Goal: Communication & Community: Ask a question

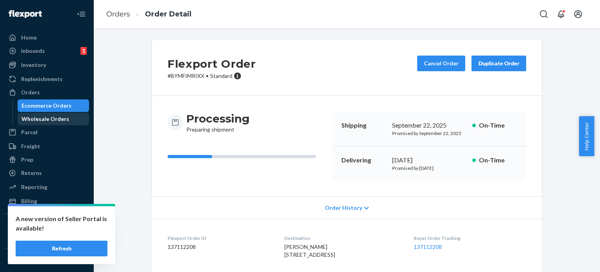
click at [58, 119] on div "Wholesale Orders" at bounding box center [45, 119] width 48 height 8
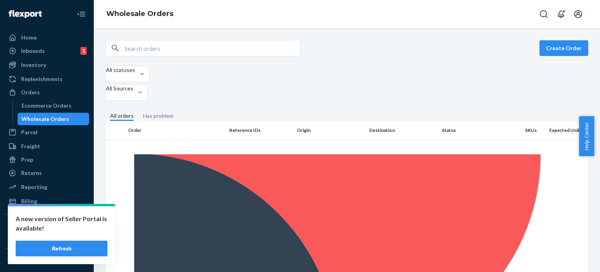
click at [55, 120] on div "Wholesale Orders" at bounding box center [45, 119] width 48 height 8
click at [52, 121] on div "Wholesale Orders" at bounding box center [45, 119] width 48 height 8
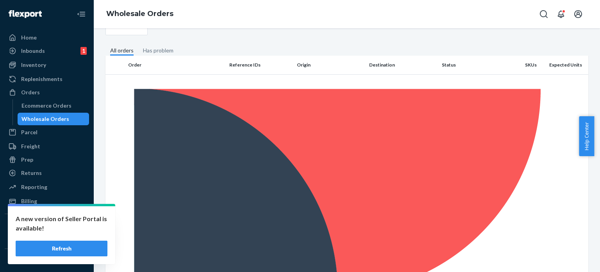
scroll to position [78, 0]
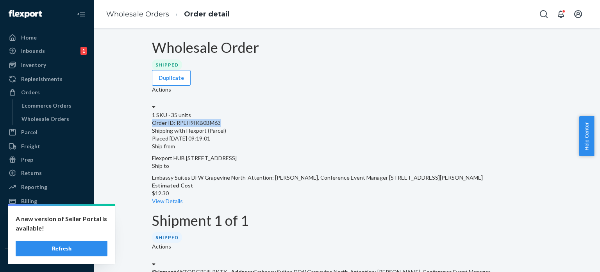
drag, startPoint x: 164, startPoint y: 120, endPoint x: 237, endPoint y: 119, distance: 73.1
click at [237, 119] on div "1 SKU · 35 units Order ID: RPEH9IKB0BM63 Shipping with Flexport (Parcel) Placed…" at bounding box center [347, 126] width 390 height 31
copy div "Order ID: RPEH9IKB0BM63"
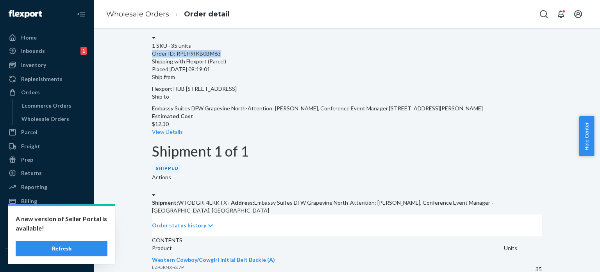
scroll to position [156, 0]
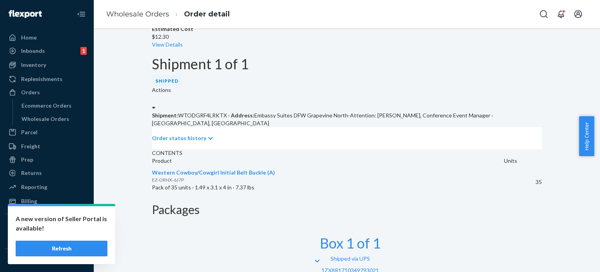
click at [173, 181] on span "EZ-ORNX-6J7P" at bounding box center [168, 180] width 32 height 6
copy span "EZ-ORNX-6J7P"
click at [41, 64] on div "Inventory" at bounding box center [33, 65] width 25 height 8
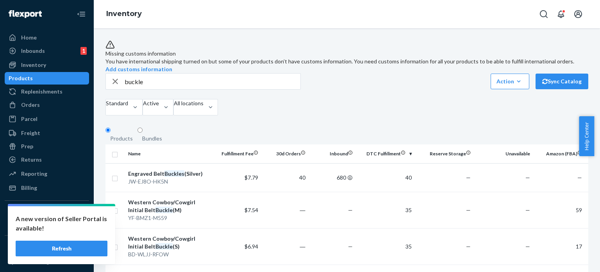
click at [151, 89] on input "buckle" at bounding box center [213, 81] width 176 height 16
type input "card holder"
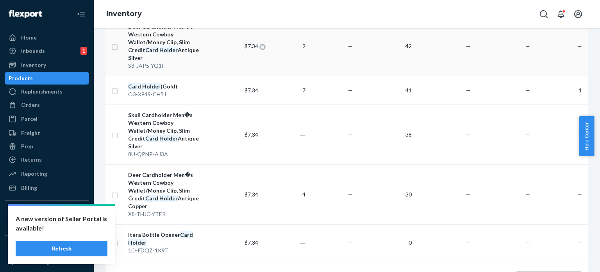
scroll to position [479, 0]
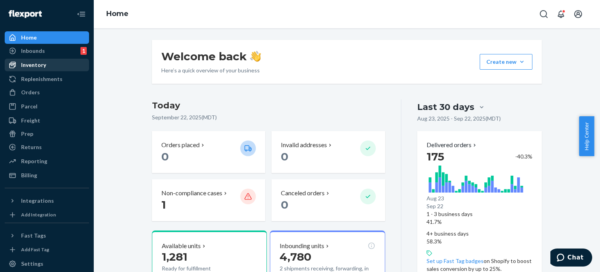
click at [43, 63] on div "Inventory" at bounding box center [33, 65] width 25 height 8
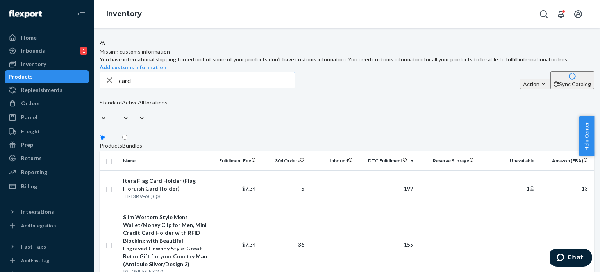
type input "card"
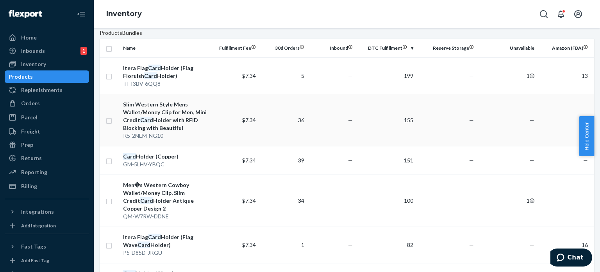
scroll to position [156, 0]
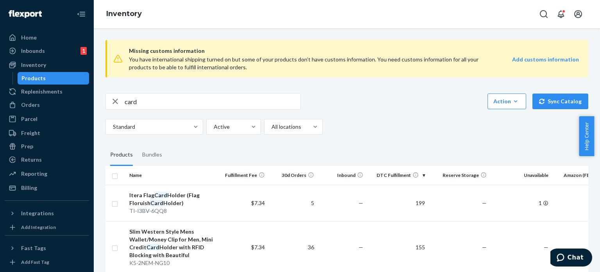
scroll to position [156, 0]
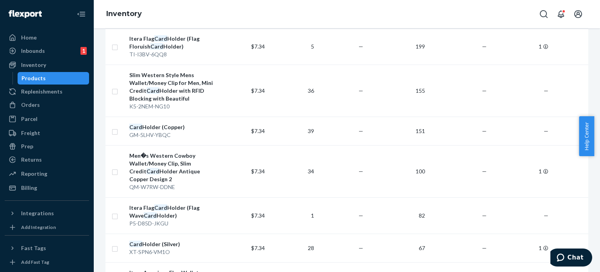
click at [588, 129] on span "Help Center" at bounding box center [586, 136] width 15 height 40
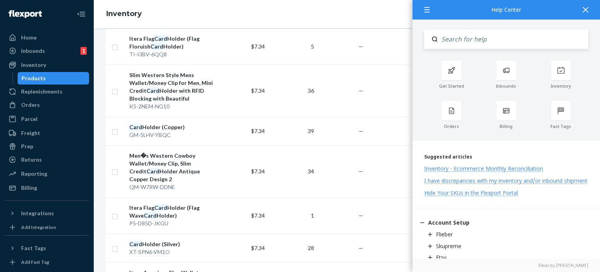
click at [583, 9] on icon at bounding box center [585, 9] width 5 height 5
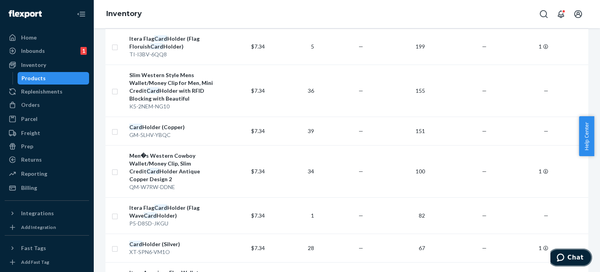
click at [563, 256] on icon "Chat" at bounding box center [561, 257] width 8 height 8
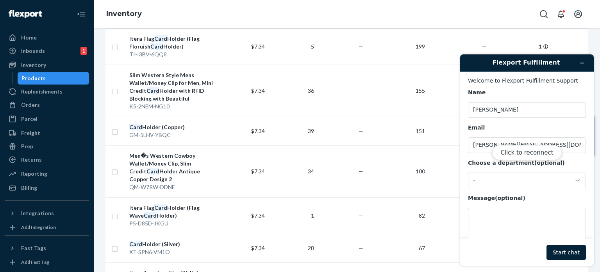
scroll to position [0, 0]
click at [528, 153] on button "Click to reconnect" at bounding box center [526, 152] width 69 height 15
click at [486, 218] on textarea "Message (optional)" at bounding box center [527, 229] width 118 height 44
click at [572, 249] on button "Start chat" at bounding box center [566, 252] width 39 height 15
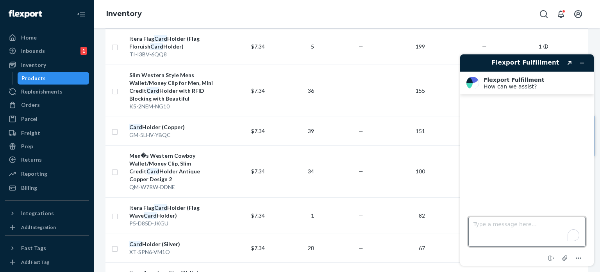
click at [491, 224] on textarea "Type a message here..." at bounding box center [526, 231] width 117 height 30
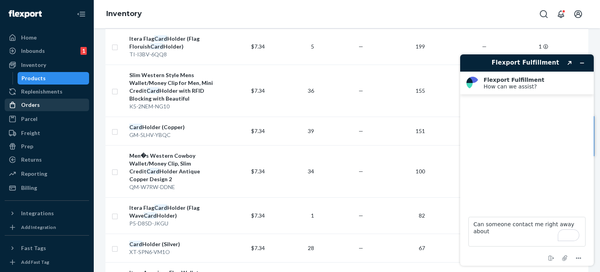
click at [32, 106] on div "Orders" at bounding box center [30, 105] width 19 height 8
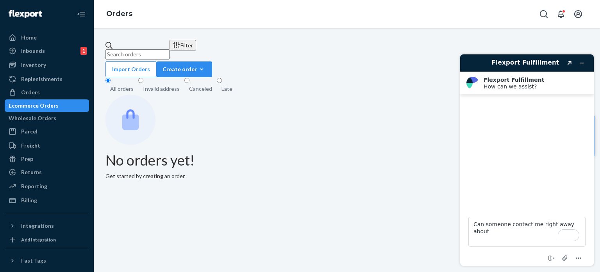
click at [37, 118] on div "Wholesale Orders" at bounding box center [33, 118] width 48 height 8
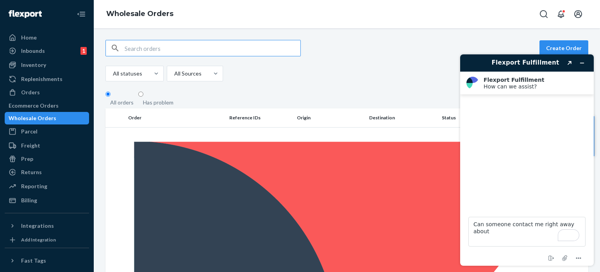
scroll to position [39, 0]
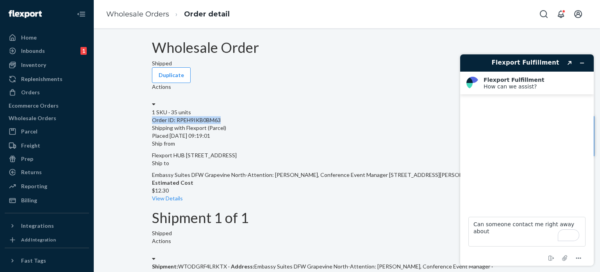
drag, startPoint x: 164, startPoint y: 123, endPoint x: 235, endPoint y: 121, distance: 71.1
click at [235, 121] on div "1 SKU · 35 units Order ID: RPEH9IKB0BM63 Shipping with Flexport (Parcel) Placed…" at bounding box center [347, 123] width 390 height 31
copy div "Order ID: RPEH9IKB0BM63"
click at [579, 225] on textarea "Can someone contact me right away about" at bounding box center [526, 231] width 117 height 30
paste textarea "Order ID: RPEH9IKB0BM63"
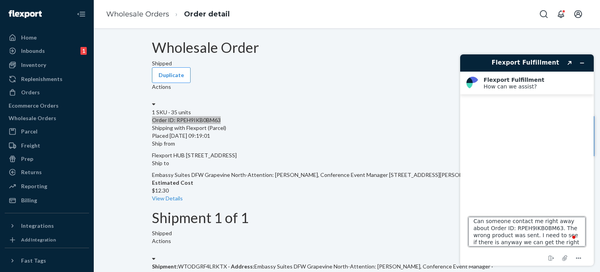
scroll to position [10, 0]
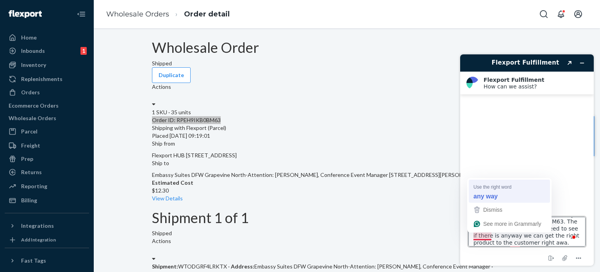
click at [482, 195] on strong "any way" at bounding box center [486, 195] width 24 height 9
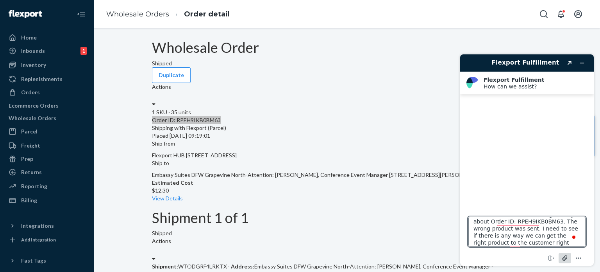
click at [564, 256] on icon "Attach file" at bounding box center [565, 257] width 14 height 14
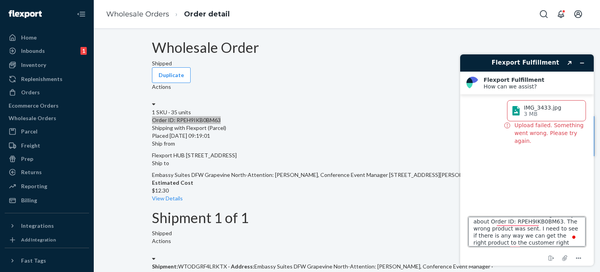
click at [540, 237] on textarea "Can someone contact me right away about Order ID: RPEH9IKB0BM63. The wrong prod…" at bounding box center [526, 231] width 117 height 30
click at [528, 241] on textarea "Can someone contact me right away about Order ID: RPEH9IKB0BM63. The wrong prod…" at bounding box center [526, 231] width 117 height 30
type textarea "Can someone contact me right away about Order ID: RPEH9IKB0BM63. The wrong prod…"
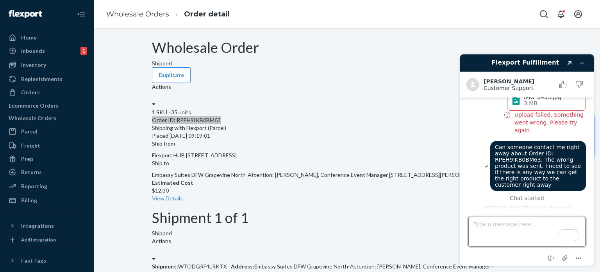
scroll to position [17, 0]
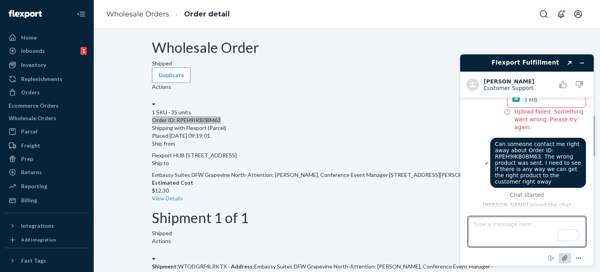
click at [564, 259] on icon "Attach file" at bounding box center [565, 258] width 6 height 6
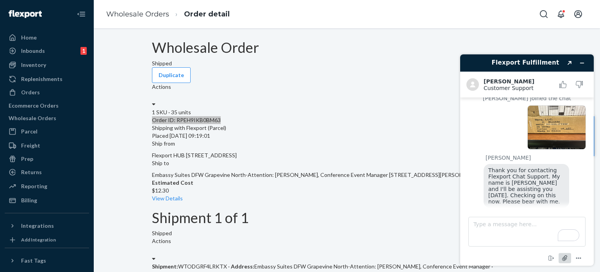
scroll to position [170, 0]
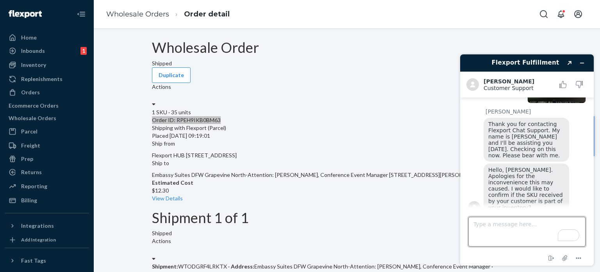
click at [508, 225] on textarea "Type a message here..." at bounding box center [526, 231] width 117 height 30
type textarea "Yes, it is."
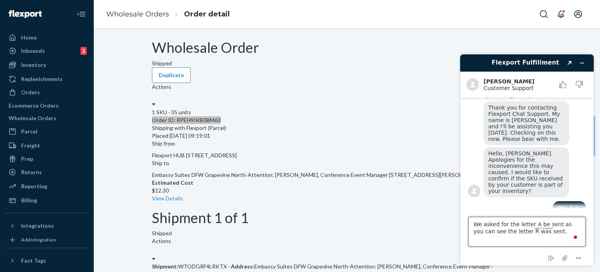
type textarea "We asked for the letter A be sent as you can see the letter R was sent."
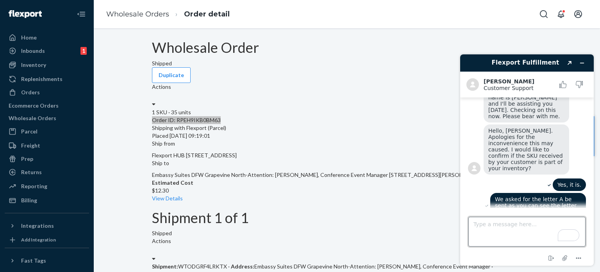
scroll to position [259, 0]
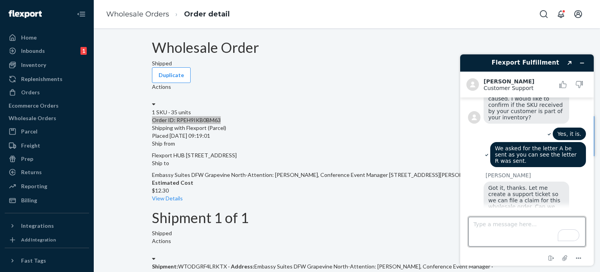
click at [494, 231] on textarea "Type a message here..." at bounding box center [526, 231] width 117 height 30
type textarea "Yes, however, I would like to be able to send the right product right away."
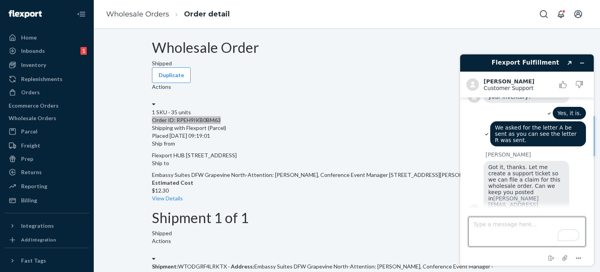
scroll to position [288, 0]
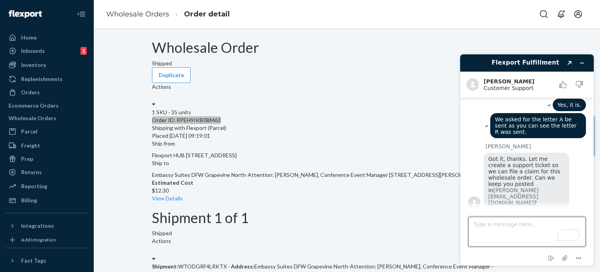
click at [520, 227] on textarea "Type a message here..." at bounding box center [526, 231] width 117 height 30
type textarea "T"
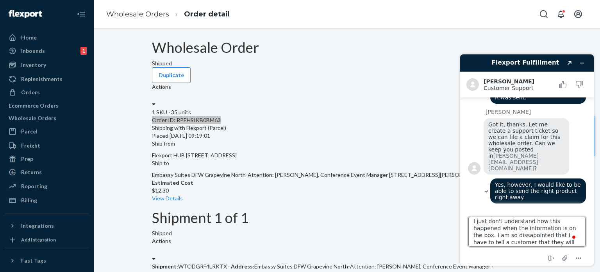
scroll to position [10, 0]
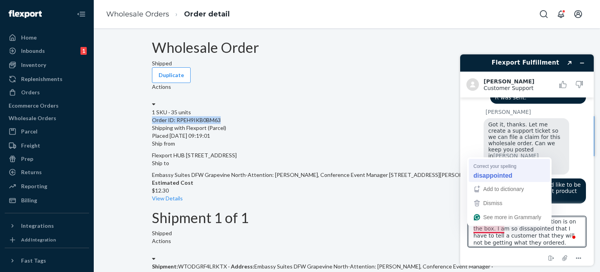
click at [492, 175] on strong "disappointed" at bounding box center [493, 175] width 39 height 9
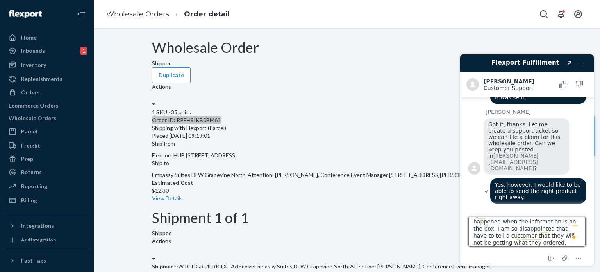
click at [502, 243] on textarea "I just don't understand how this happened when the information is on the box. I…" at bounding box center [526, 231] width 117 height 30
type textarea "I just don't understand how this happened when the information is on the box. I…"
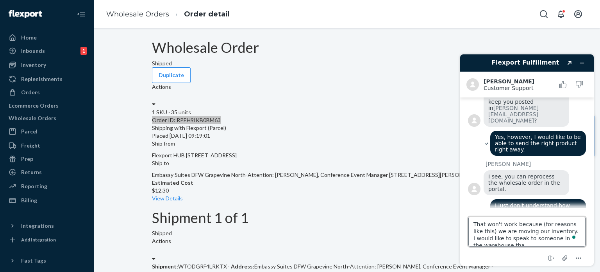
scroll to position [3, 0]
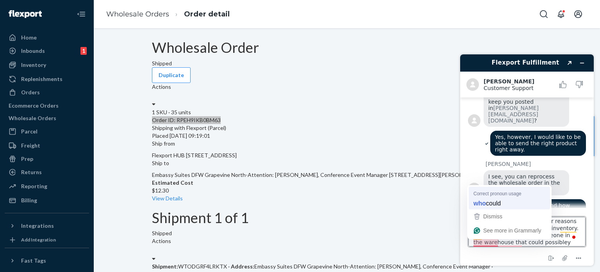
click at [489, 199] on span "could" at bounding box center [493, 202] width 15 height 9
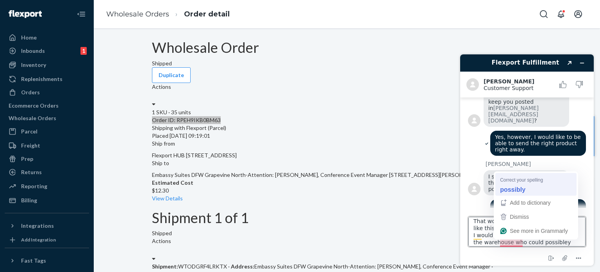
click at [521, 185] on strong "possibly" at bounding box center [512, 189] width 25 height 9
type textarea "That won't work because (for reasons like this) we are moving our inventory. I …"
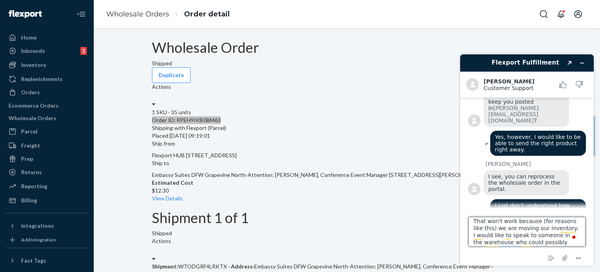
scroll to position [372, 0]
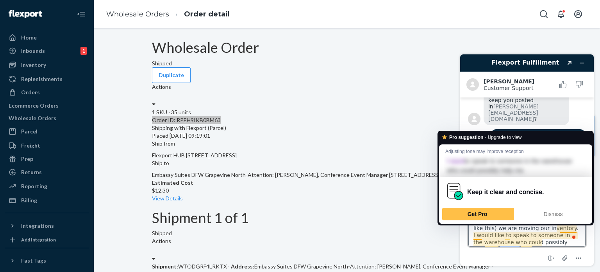
click at [555, 243] on textarea "That won't work because (for reasons like this) we are moving our inventory. I …" at bounding box center [526, 231] width 117 height 30
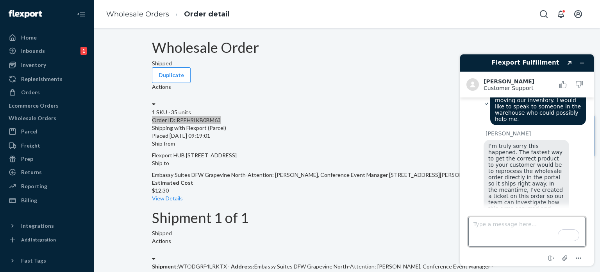
scroll to position [579, 0]
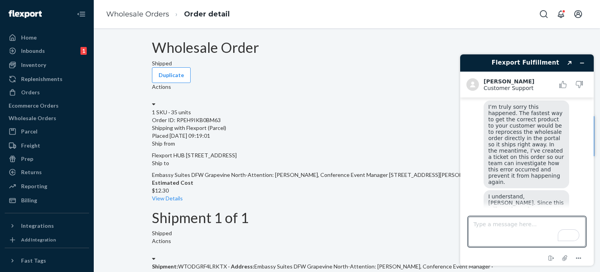
click at [408, 210] on div "Shipment 1 of 1 Shipped Actions" at bounding box center [347, 236] width 390 height 53
click at [495, 228] on textarea "Type a message here..." at bounding box center [526, 231] width 117 height 30
type textarea "A"
type textarea "ok thanks"
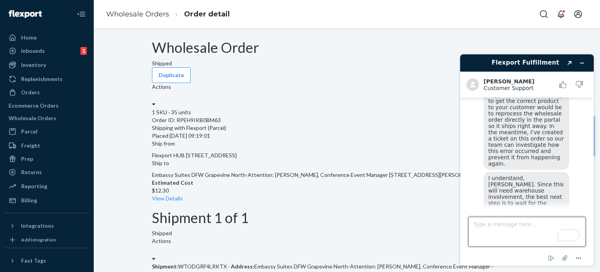
scroll to position [636, 0]
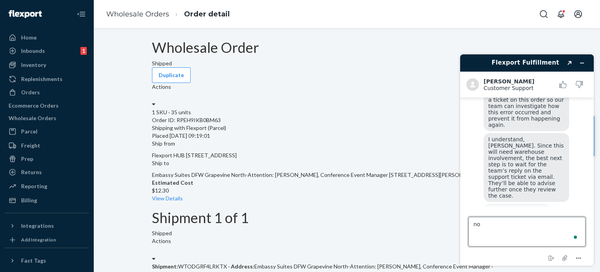
type textarea "no"
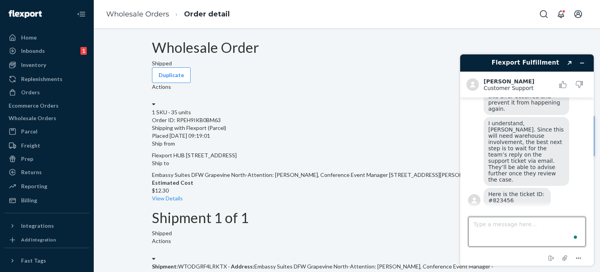
scroll to position [652, 0]
click at [585, 63] on button "Minimize widget" at bounding box center [582, 62] width 13 height 11
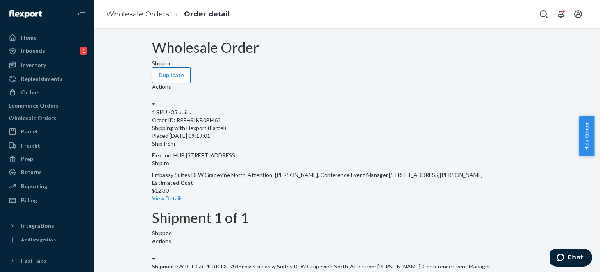
click at [191, 67] on button "Duplicate" at bounding box center [171, 75] width 39 height 16
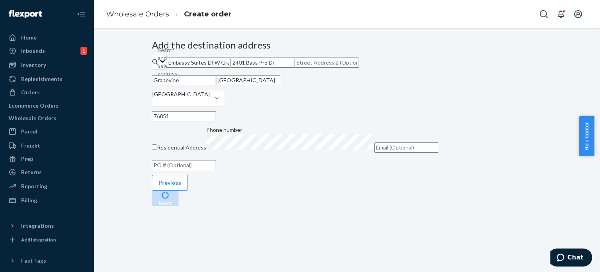
scroll to position [103, 0]
click at [179, 206] on button "Next" at bounding box center [165, 198] width 27 height 16
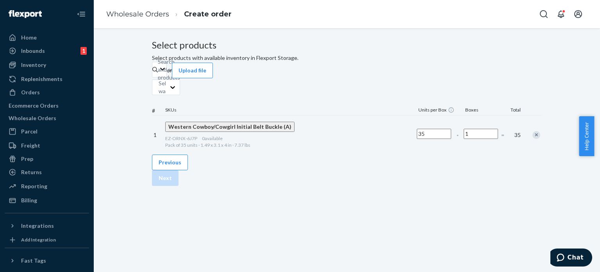
scroll to position [22, 0]
click at [329, 154] on div "Select products Select products with available inventory in Flexport Storage. S…" at bounding box center [347, 97] width 390 height 114
click at [173, 170] on button "Previous" at bounding box center [170, 162] width 36 height 16
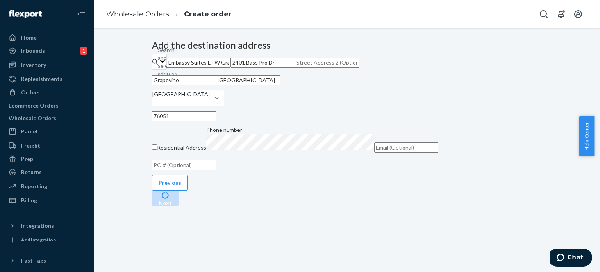
scroll to position [0, 0]
click at [142, 12] on link "Wholesale Orders" at bounding box center [137, 14] width 63 height 9
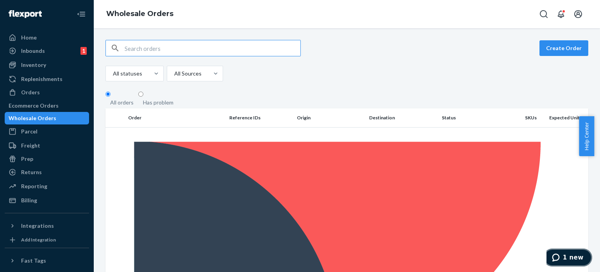
click at [569, 260] on span "1 new" at bounding box center [573, 257] width 21 height 7
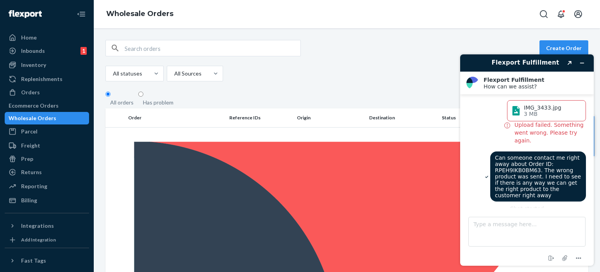
scroll to position [756, 0]
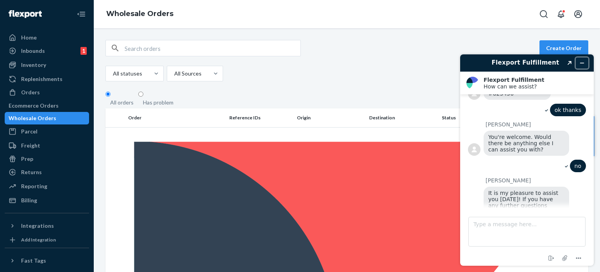
click at [583, 63] on icon "Minimize widget" at bounding box center [583, 63] width 4 height 0
